Goal: Task Accomplishment & Management: Use online tool/utility

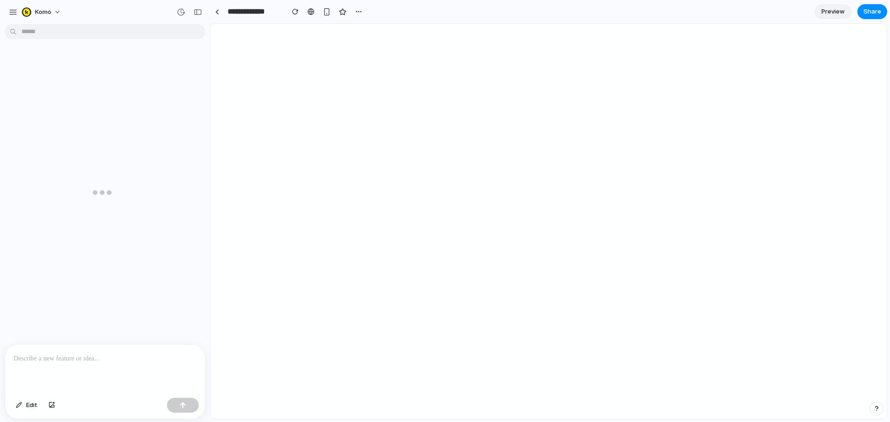
scroll to position [875, 0]
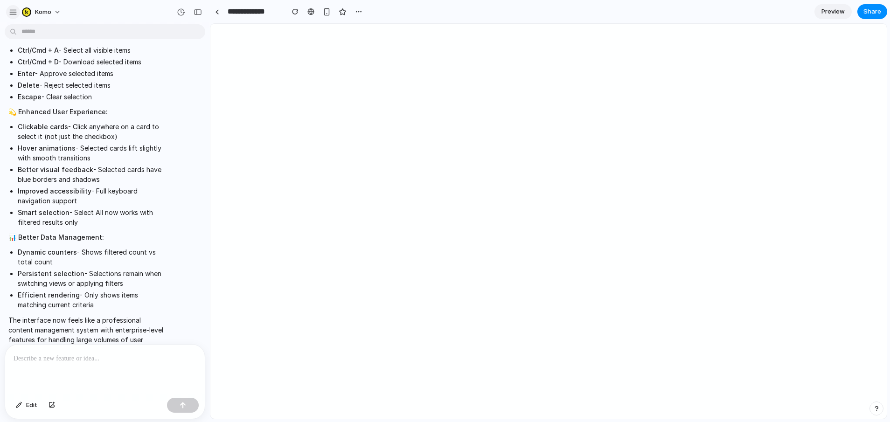
click at [6, 11] on button "button" at bounding box center [13, 12] width 14 height 14
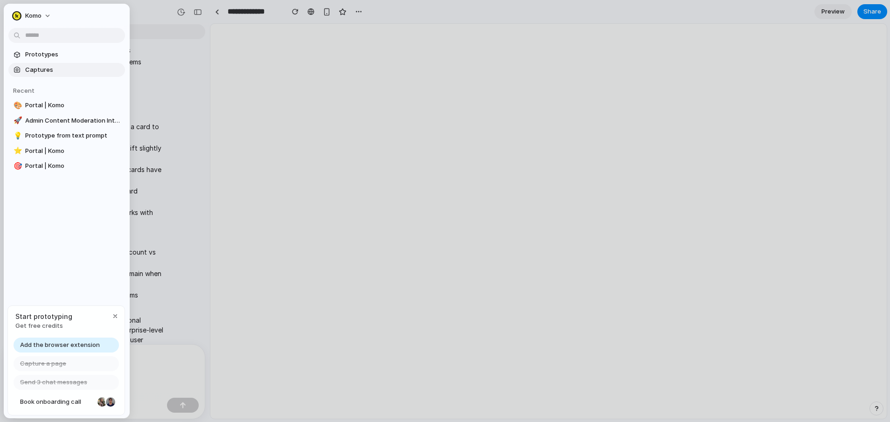
click at [52, 71] on span "Captures" at bounding box center [73, 69] width 96 height 9
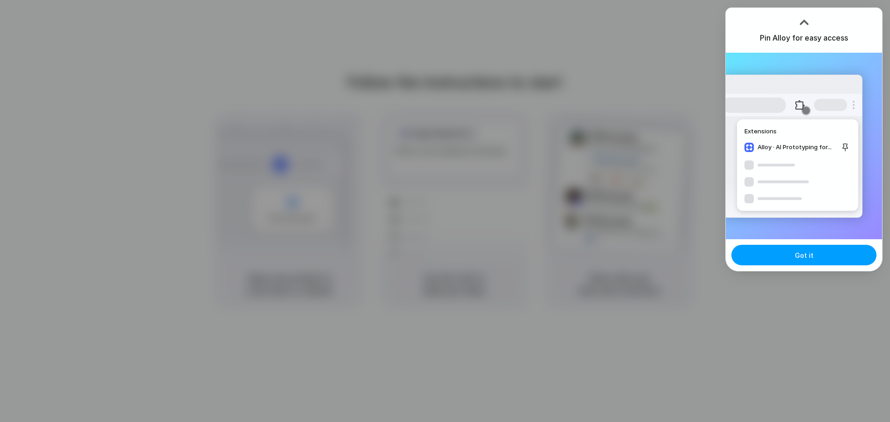
click at [803, 254] on span "Got it" at bounding box center [804, 256] width 19 height 10
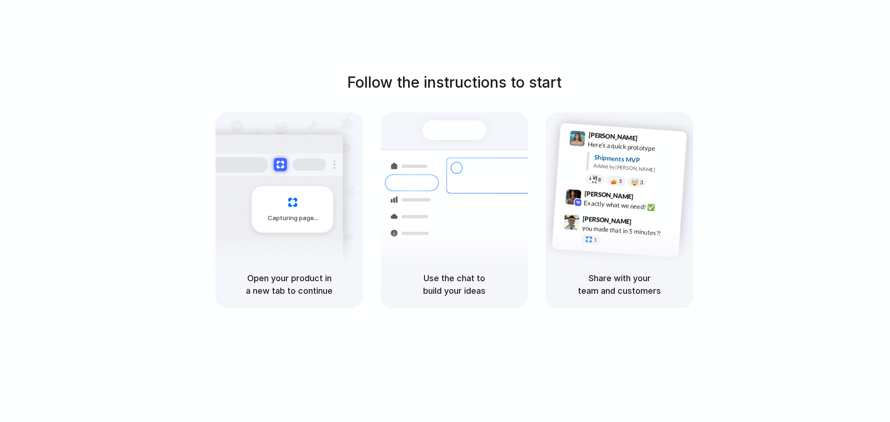
click at [809, 158] on div "Follow the instructions to start Capturing page Open your product in a new tab …" at bounding box center [454, 189] width 890 height 237
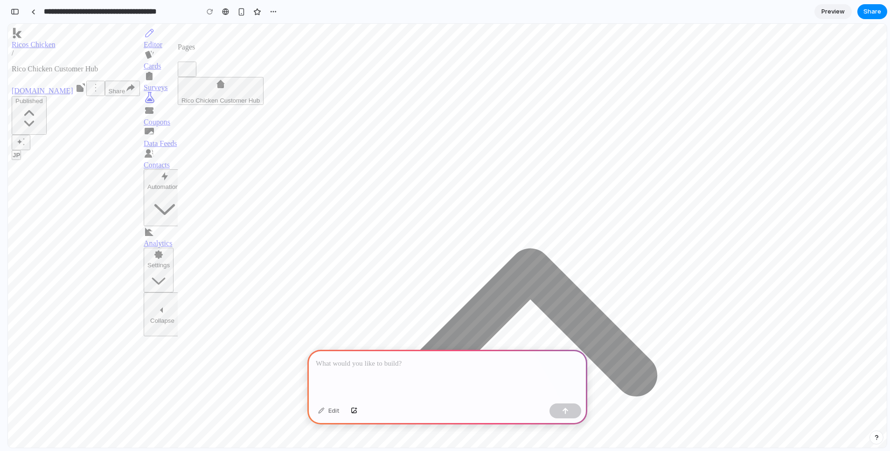
click at [260, 92] on div "Rico Chicken Customer Hub" at bounding box center [221, 91] width 78 height 26
click at [264, 92] on button "Rico Chicken Customer Hub" at bounding box center [221, 91] width 86 height 28
click at [260, 89] on div "Rico Chicken Customer Hub" at bounding box center [221, 91] width 78 height 26
drag, startPoint x: 268, startPoint y: 94, endPoint x: 263, endPoint y: 84, distance: 11.3
click at [260, 94] on div "Rico Chicken Customer Hub" at bounding box center [221, 91] width 78 height 26
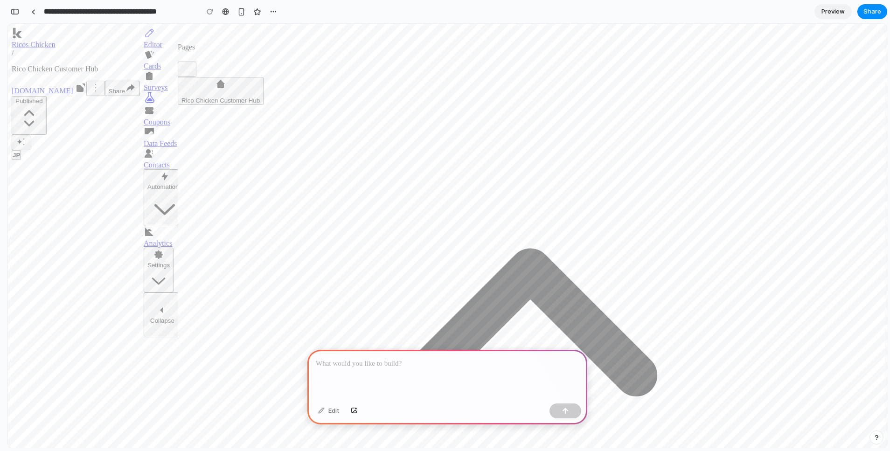
click at [256, 69] on div "Pages" at bounding box center [531, 60] width 706 height 34
click at [260, 96] on div "Rico Chicken Customer Hub" at bounding box center [221, 91] width 78 height 26
drag, startPoint x: 275, startPoint y: 96, endPoint x: 265, endPoint y: 71, distance: 27.4
click at [260, 96] on div "Rico Chicken Customer Hub" at bounding box center [221, 91] width 78 height 26
drag, startPoint x: 265, startPoint y: 71, endPoint x: 262, endPoint y: 92, distance: 20.7
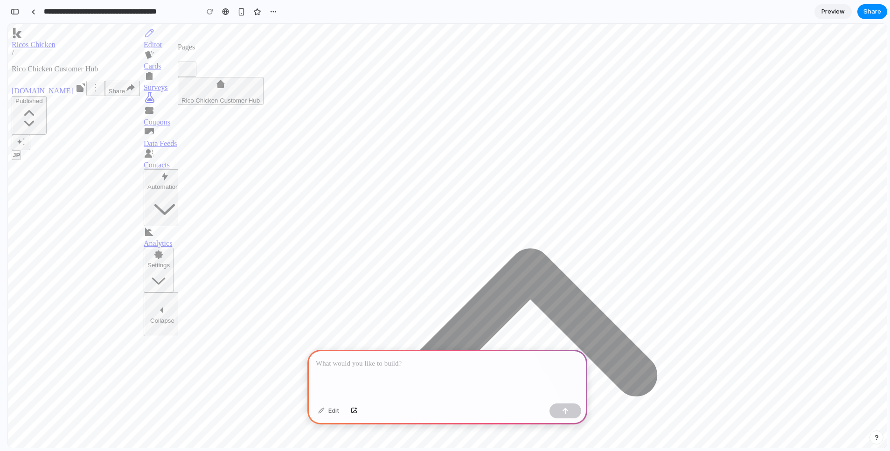
click at [264, 72] on div "Pages Rico Chicken Customer Hub" at bounding box center [531, 423] width 706 height 790
click at [260, 92] on div "Rico Chicken Customer Hub" at bounding box center [221, 91] width 78 height 26
click at [245, 81] on button "Rico Chicken Customer Hub" at bounding box center [221, 91] width 86 height 28
click at [373, 373] on div at bounding box center [448, 375] width 280 height 50
click at [535, 371] on div "**********" at bounding box center [448, 375] width 280 height 50
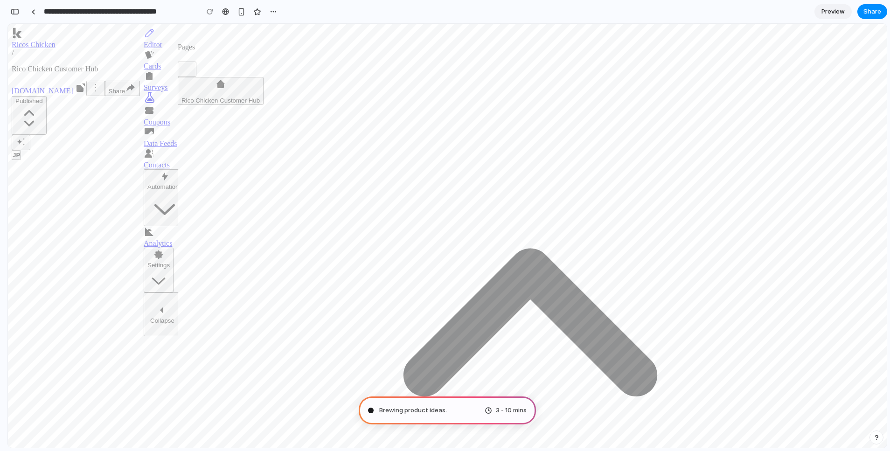
drag, startPoint x: 323, startPoint y: 85, endPoint x: 263, endPoint y: 287, distance: 210.1
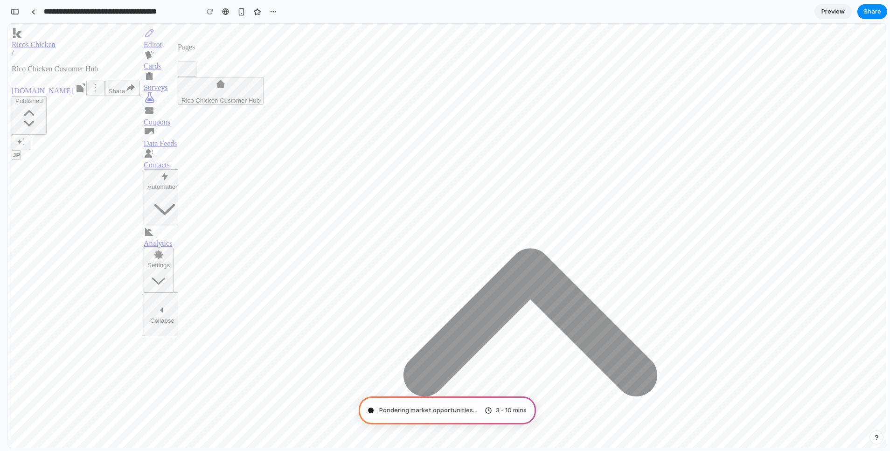
click at [144, 293] on div "Editor Cards Surveys Coupons Data Feeds Contacts Automations Workflows Workflow…" at bounding box center [161, 160] width 34 height 265
click at [16, 13] on div "button" at bounding box center [15, 11] width 8 height 7
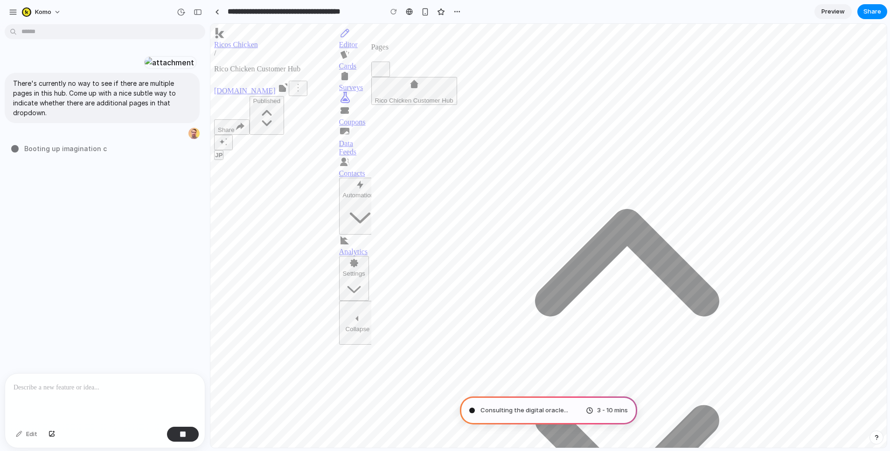
click at [100, 118] on p "There's currently no way to see if there are multiple pages in this hub. Come u…" at bounding box center [102, 97] width 178 height 39
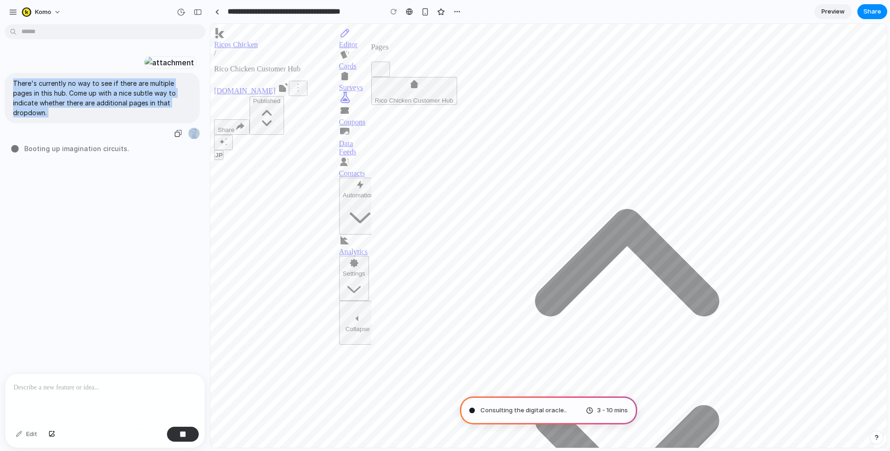
click at [100, 118] on p "There's currently no way to see if there are multiple pages in this hub. Come u…" at bounding box center [102, 97] width 178 height 39
click at [124, 118] on p "There's currently no way to see if there are multiple pages in this hub. Come u…" at bounding box center [102, 97] width 178 height 39
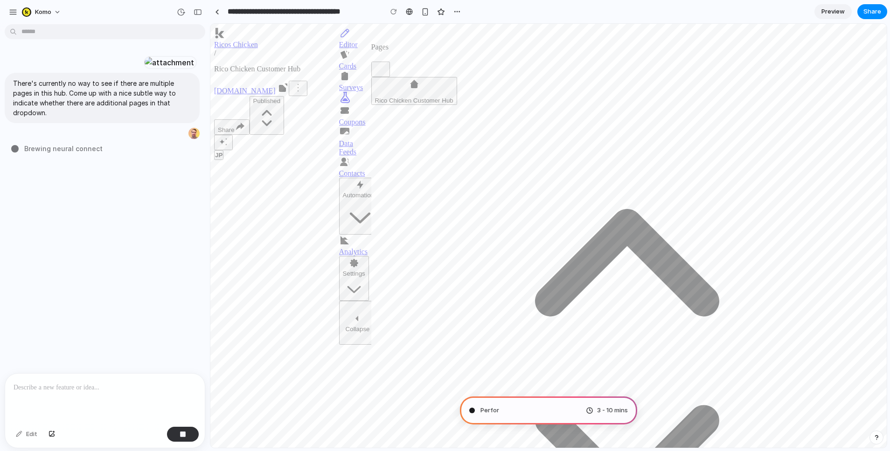
type input "**********"
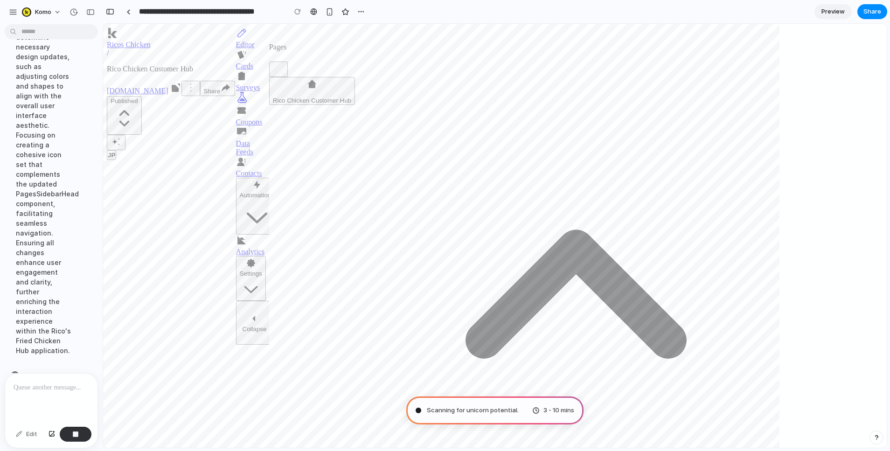
scroll to position [301, 0]
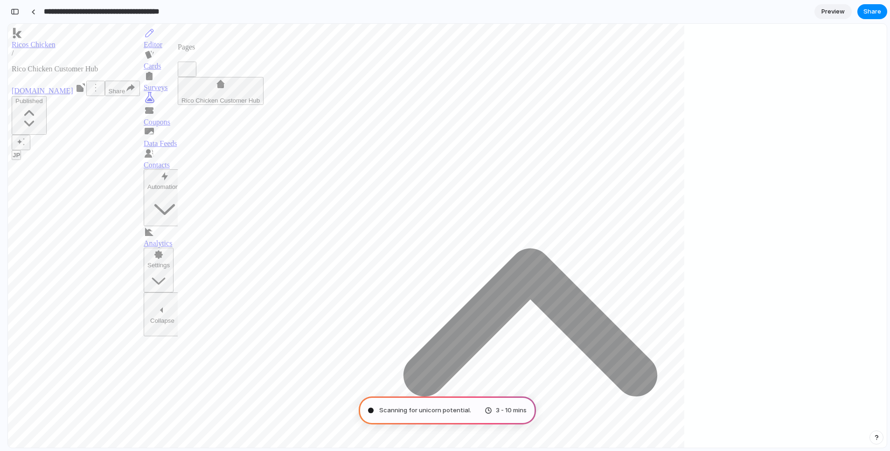
click at [107, 12] on input "**********" at bounding box center [115, 11] width 146 height 17
click at [18, 13] on div "button" at bounding box center [15, 11] width 8 height 7
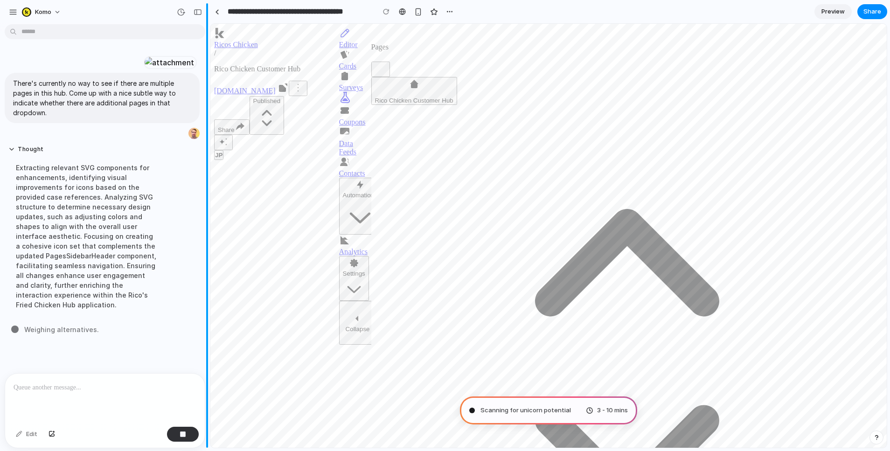
scroll to position [0, 0]
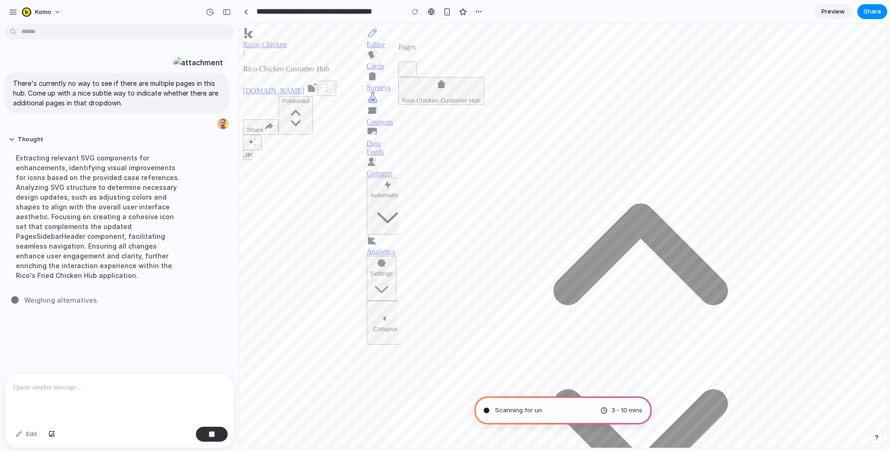
drag, startPoint x: 207, startPoint y: 17, endPoint x: 239, endPoint y: 26, distance: 32.9
click at [61, 286] on div "Extracting relevant SVG components for enhancements, identifying visual improve…" at bounding box center [97, 216] width 179 height 139
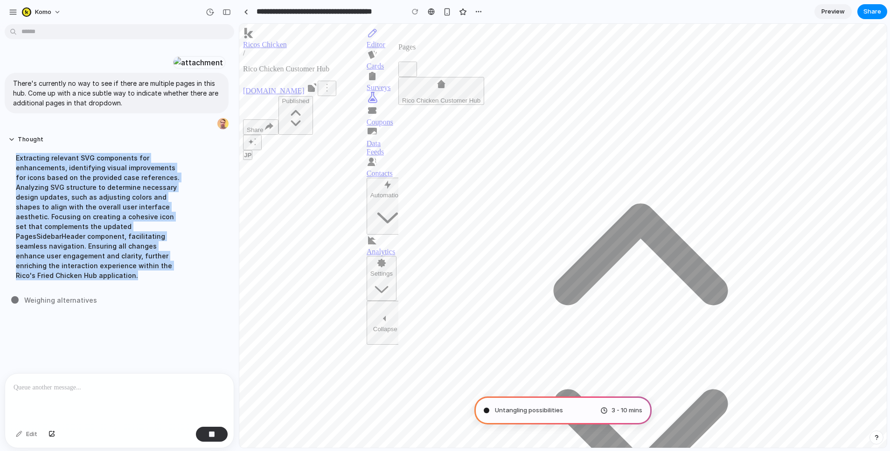
click at [61, 286] on div "Extracting relevant SVG components for enhancements, identifying visual improve…" at bounding box center [97, 216] width 179 height 139
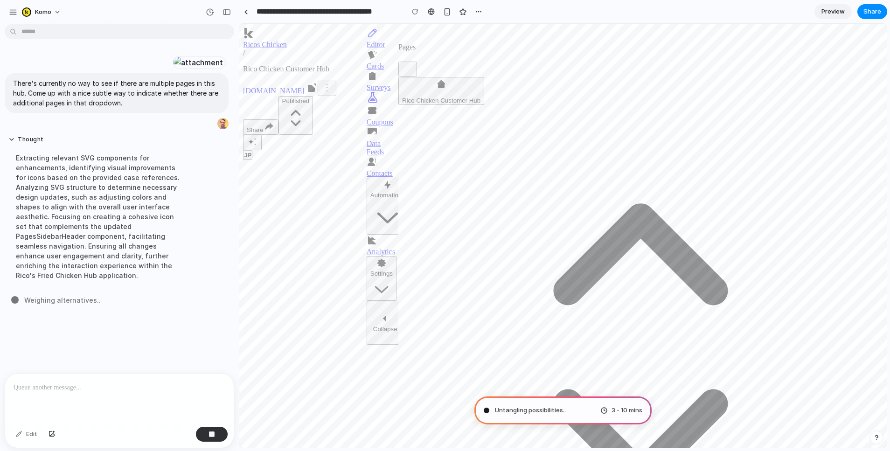
drag, startPoint x: 72, startPoint y: 415, endPoint x: 72, endPoint y: 406, distance: 8.4
click at [72, 415] on div at bounding box center [119, 398] width 229 height 49
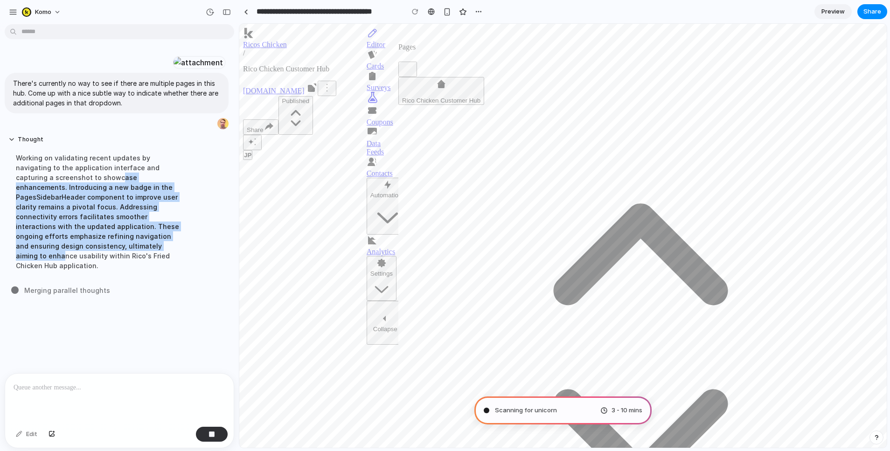
drag, startPoint x: 80, startPoint y: 250, endPoint x: 94, endPoint y: 316, distance: 67.7
click at [94, 276] on div "Working on validating recent updates by navigating to the application interface…" at bounding box center [97, 211] width 179 height 129
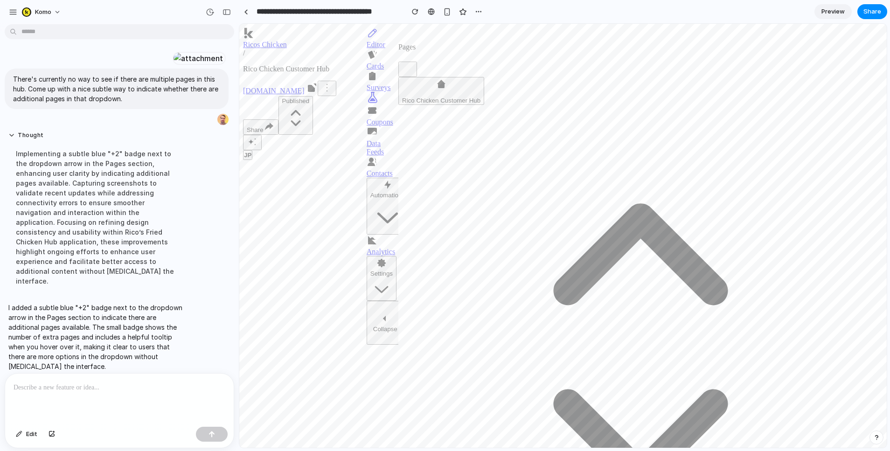
scroll to position [53, 0]
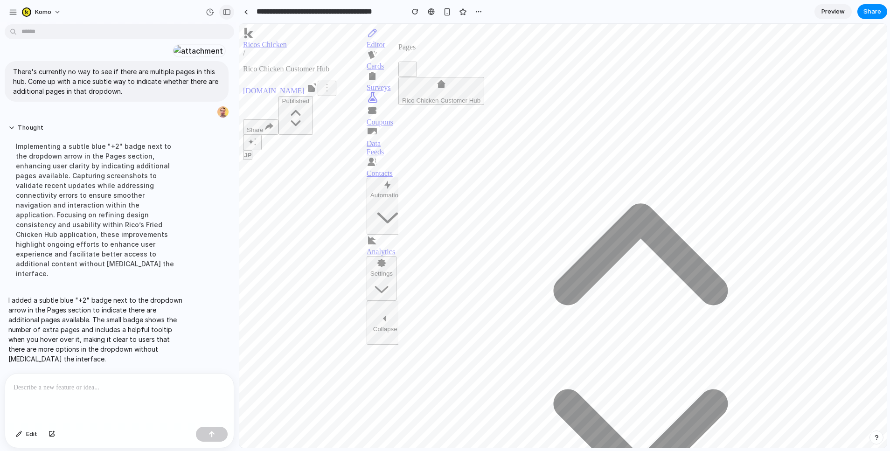
click at [227, 14] on div "button" at bounding box center [227, 12] width 8 height 7
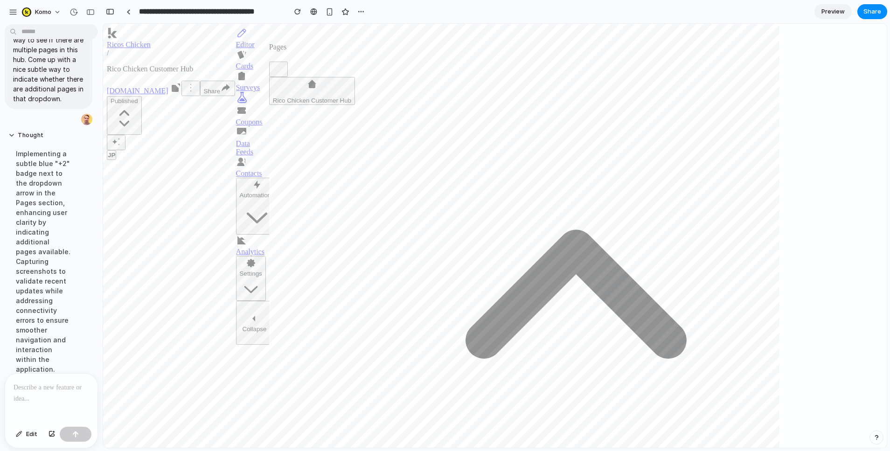
click at [46, 394] on div at bounding box center [51, 398] width 92 height 49
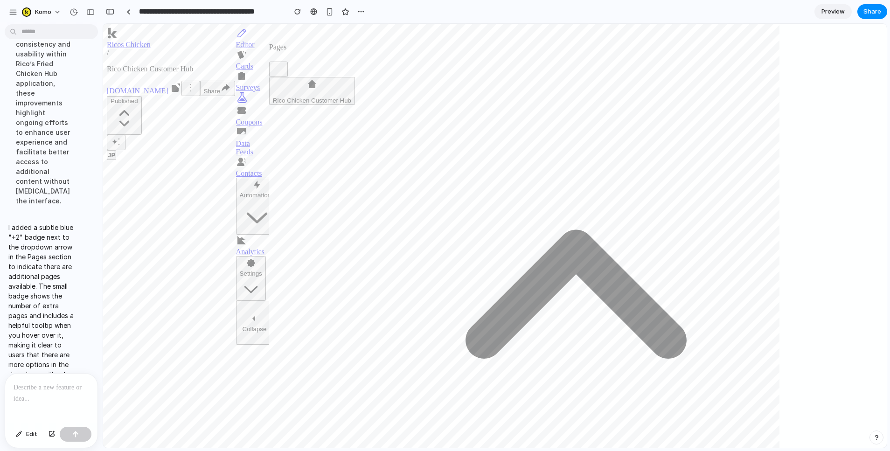
scroll to position [448, 0]
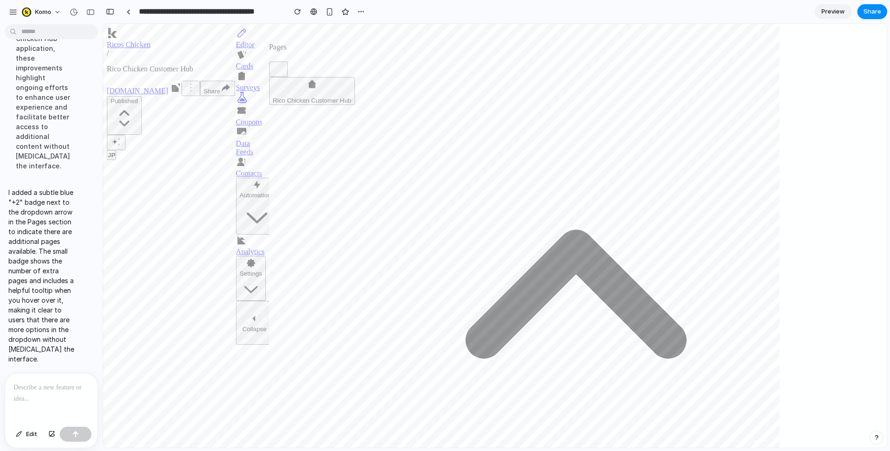
click at [48, 387] on p at bounding box center [52, 387] width 76 height 11
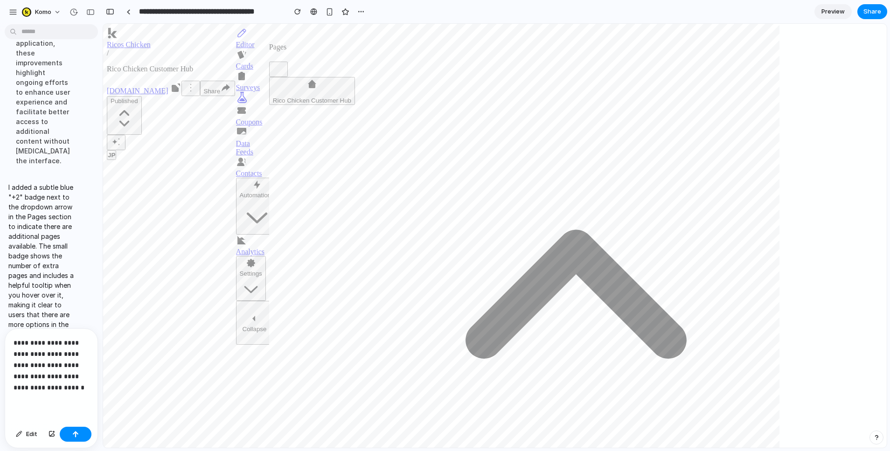
scroll to position [553, 0]
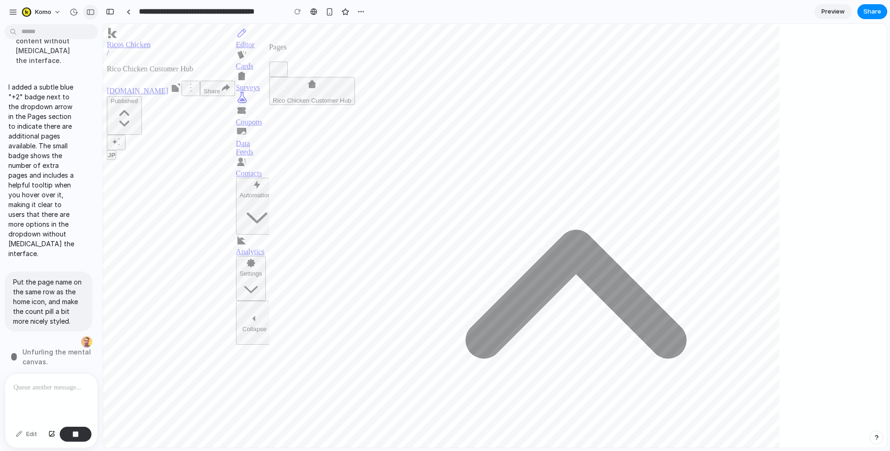
click at [91, 7] on button "button" at bounding box center [90, 12] width 15 height 15
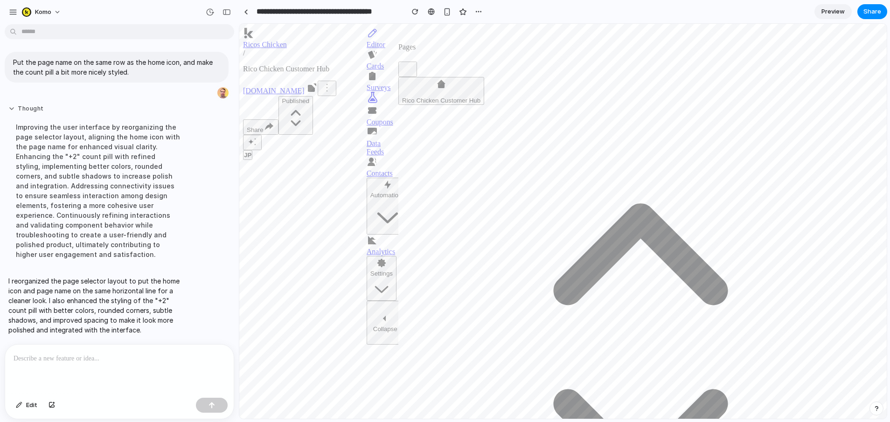
scroll to position [246, 0]
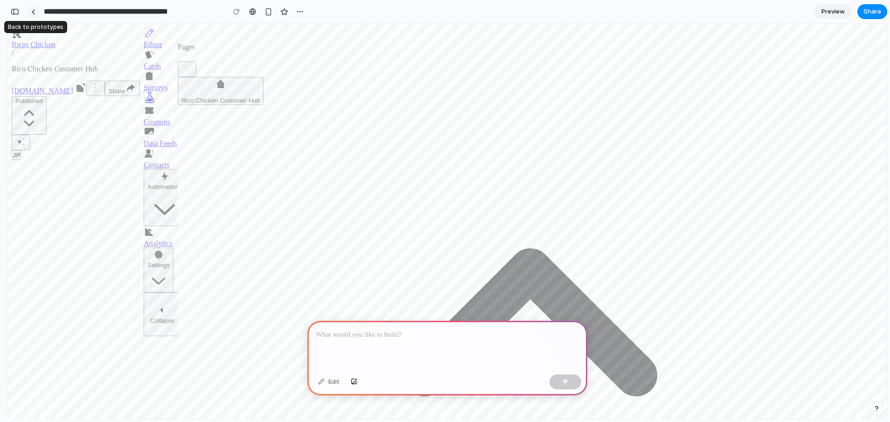
click at [33, 13] on div at bounding box center [33, 11] width 4 height 5
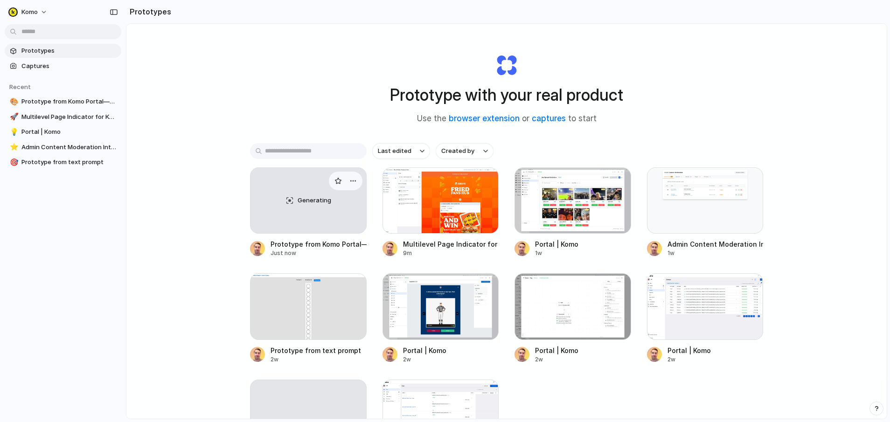
click at [269, 191] on div "Generating" at bounding box center [309, 200] width 116 height 65
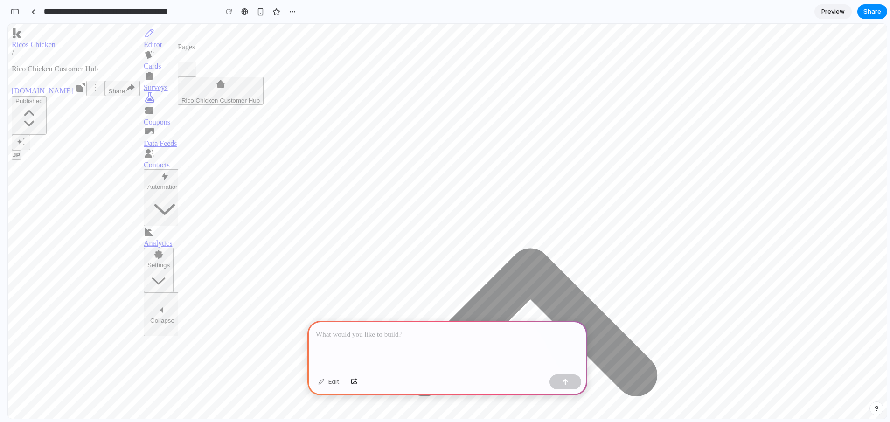
click at [378, 344] on div at bounding box center [448, 346] width 280 height 50
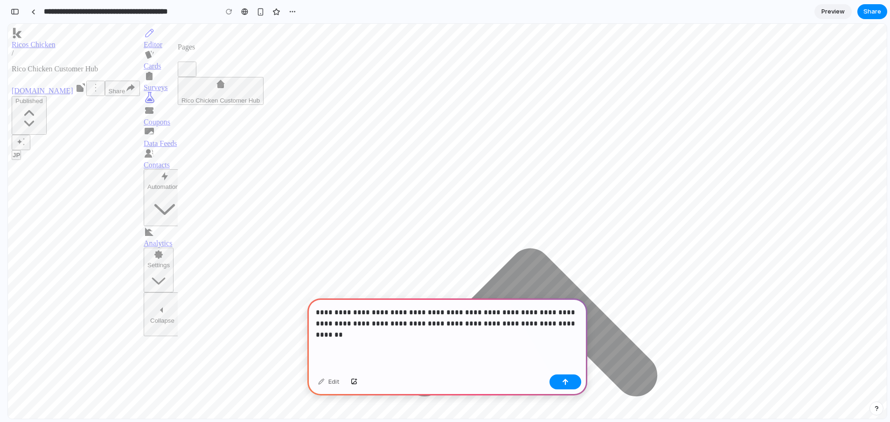
click at [447, 333] on p "**********" at bounding box center [447, 324] width 263 height 34
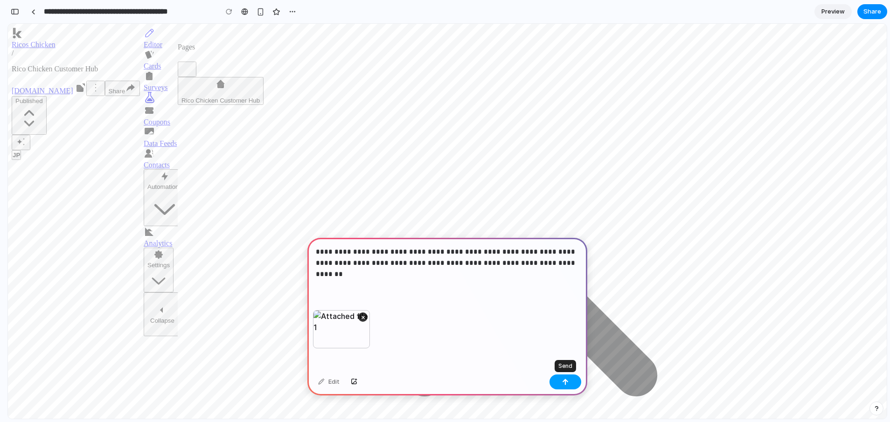
click at [566, 384] on div "button" at bounding box center [565, 382] width 7 height 7
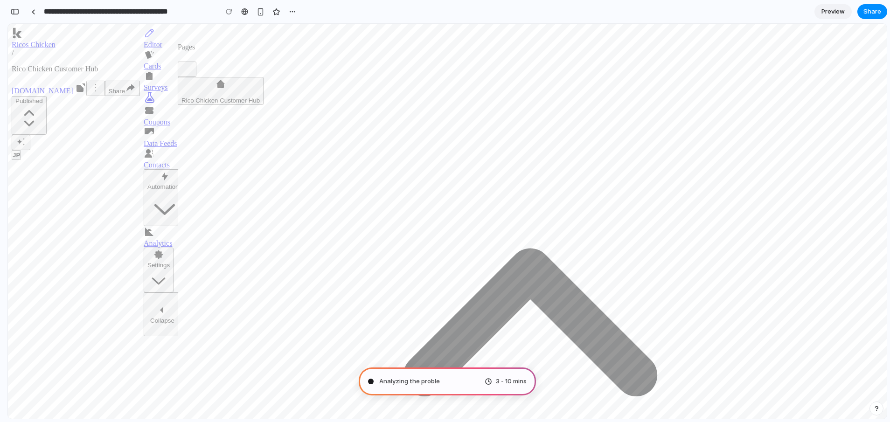
click at [17, 14] on div "button" at bounding box center [15, 11] width 8 height 7
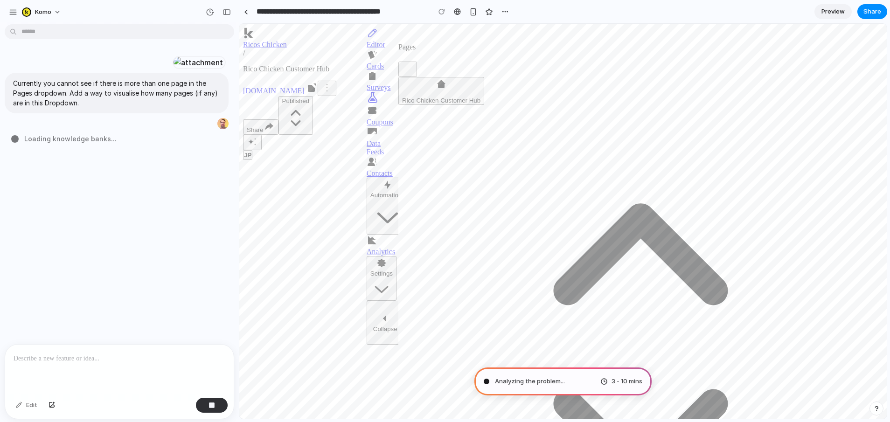
click at [197, 366] on div at bounding box center [119, 369] width 229 height 49
click at [168, 378] on div at bounding box center [119, 369] width 229 height 49
click at [166, 371] on div at bounding box center [119, 369] width 229 height 49
click at [162, 363] on p at bounding box center [120, 358] width 212 height 11
drag, startPoint x: 770, startPoint y: 398, endPoint x: 380, endPoint y: 374, distance: 391.3
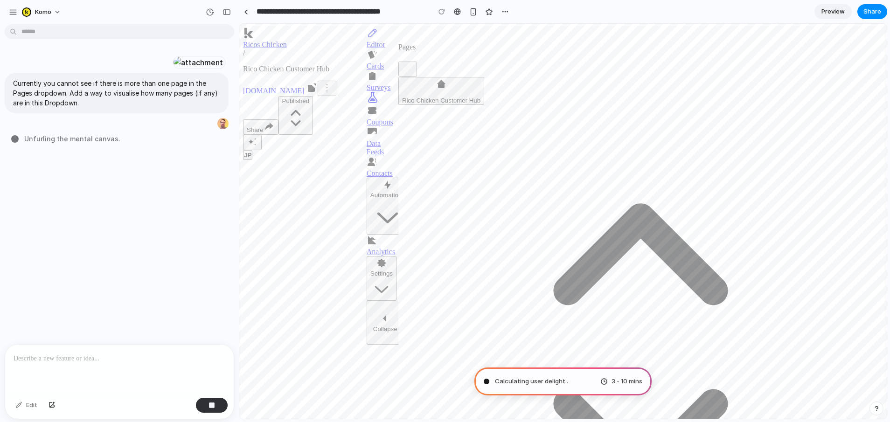
click at [175, 372] on div at bounding box center [119, 369] width 229 height 49
click at [166, 371] on div at bounding box center [119, 369] width 229 height 49
click at [170, 361] on p at bounding box center [120, 358] width 212 height 11
type input "**********"
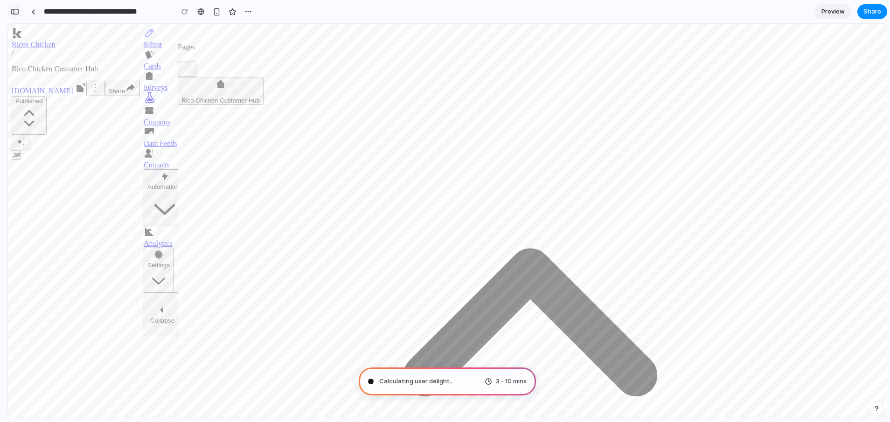
click at [19, 10] on div "button" at bounding box center [15, 11] width 8 height 7
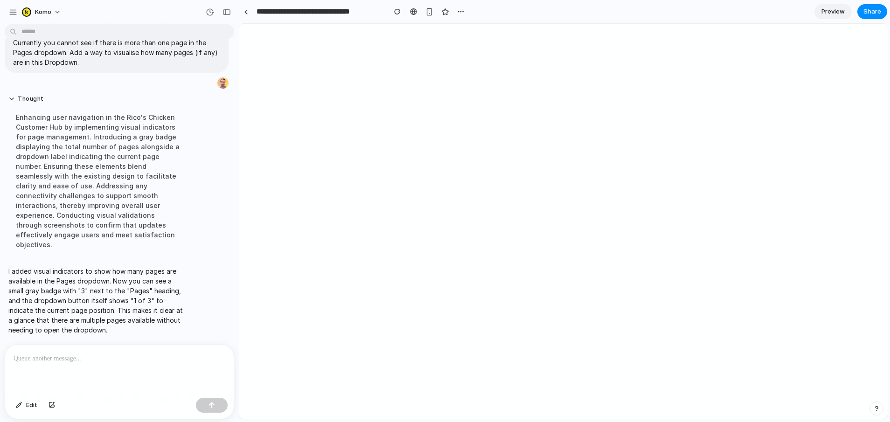
scroll to position [103, 0]
click at [133, 359] on p at bounding box center [120, 358] width 212 height 11
click at [133, 358] on p at bounding box center [120, 358] width 212 height 11
